Goal: Information Seeking & Learning: Learn about a topic

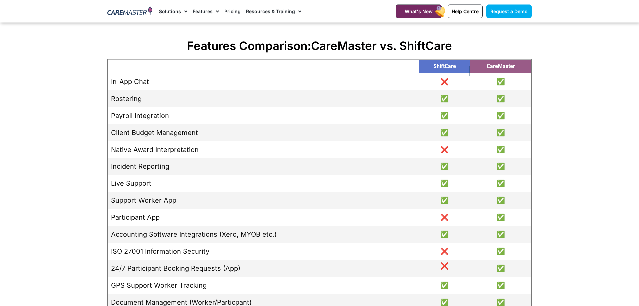
scroll to position [747, 0]
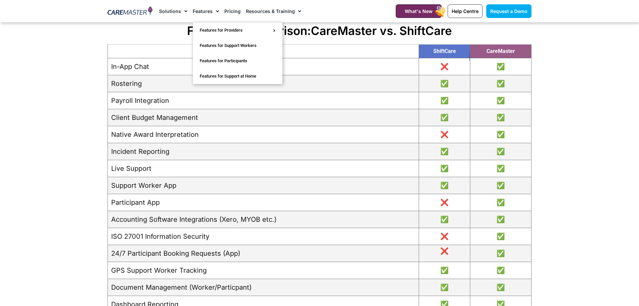
click at [214, 8] on span "Menu" at bounding box center [216, 11] width 6 height 11
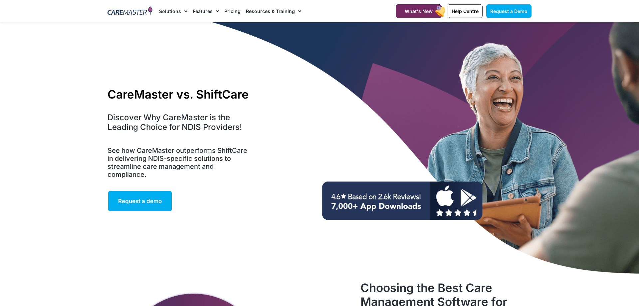
scroll to position [0, 0]
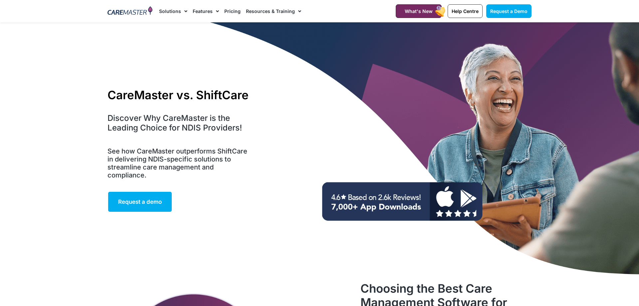
click at [215, 12] on span "Menu" at bounding box center [216, 11] width 6 height 11
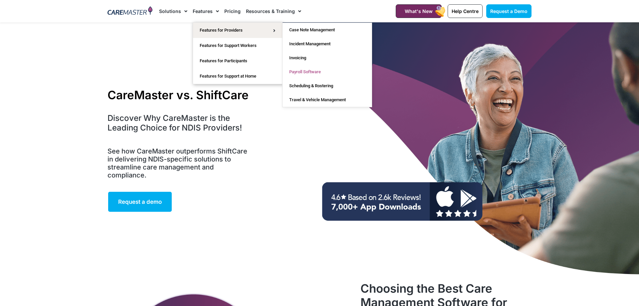
click at [305, 69] on link "Payroll Software" at bounding box center [326, 72] width 89 height 14
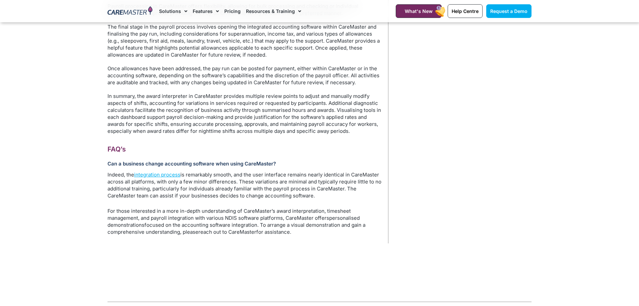
scroll to position [1830, 0]
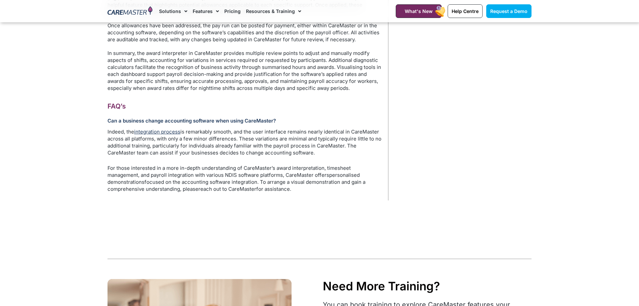
click at [155, 135] on link "integration process" at bounding box center [157, 131] width 46 height 6
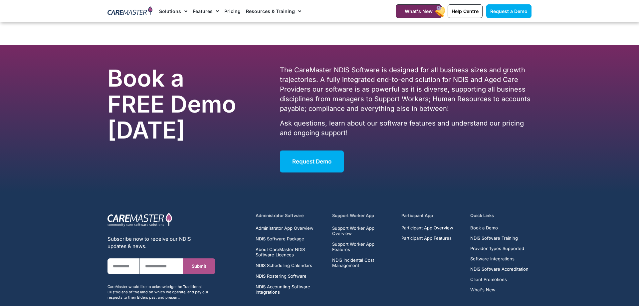
scroll to position [3088, 0]
